Goal: Find specific page/section: Find specific page/section

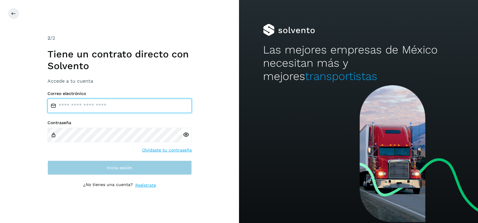
type input "**********"
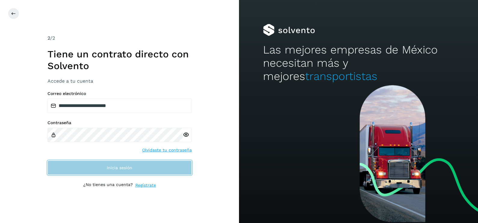
click at [133, 166] on button "Inicia sesión" at bounding box center [119, 167] width 144 height 14
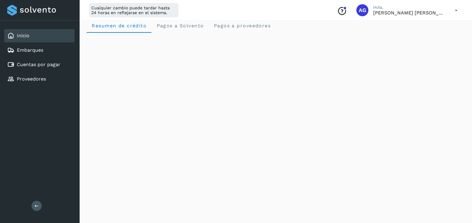
scroll to position [4, 0]
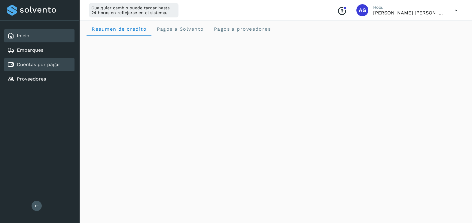
click at [38, 69] on div "Cuentas por pagar" at bounding box center [39, 64] width 70 height 13
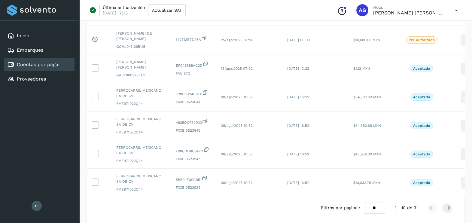
scroll to position [191, 0]
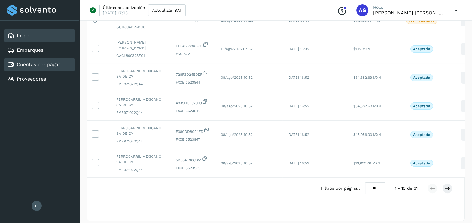
click at [32, 36] on div "Inicio" at bounding box center [39, 35] width 70 height 13
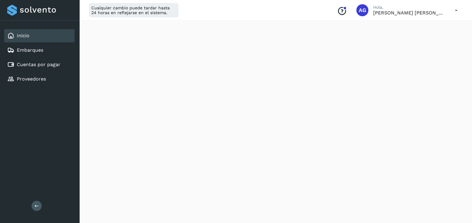
scroll to position [300, 0]
